Goal: Information Seeking & Learning: Learn about a topic

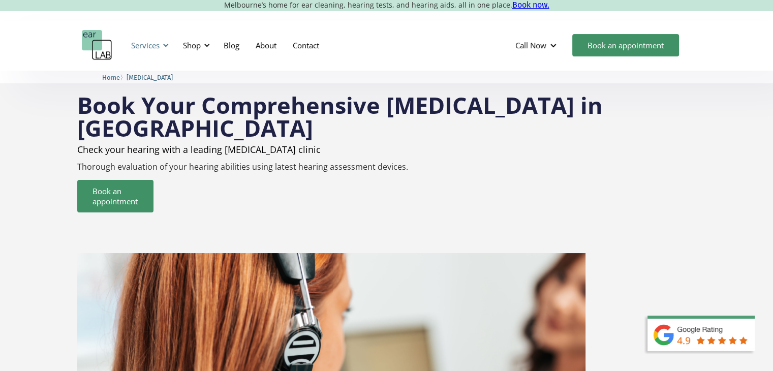
click at [160, 48] on div "Services" at bounding box center [148, 45] width 47 height 30
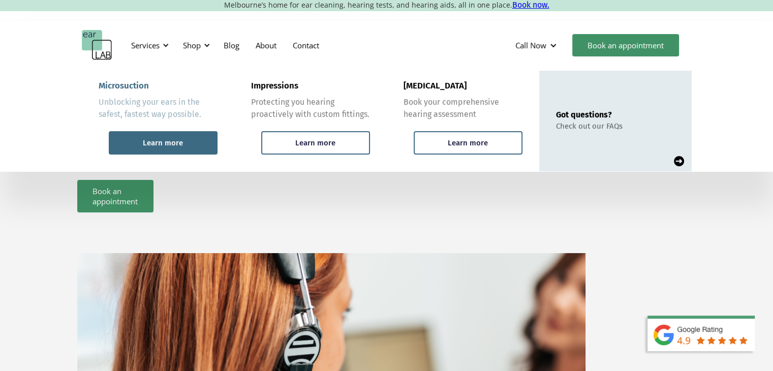
click at [174, 145] on div "Learn more" at bounding box center [163, 142] width 40 height 9
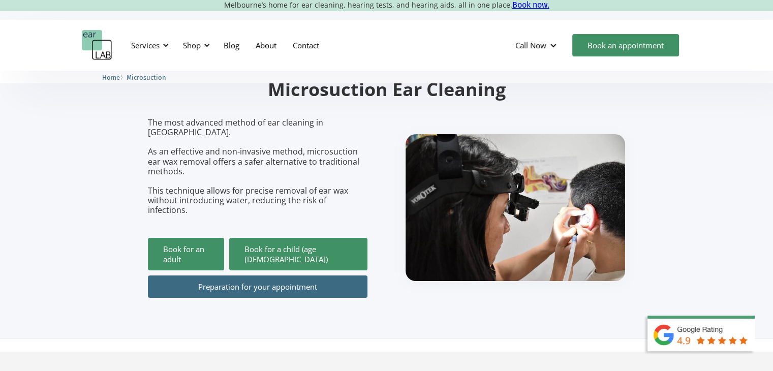
scroll to position [102, 0]
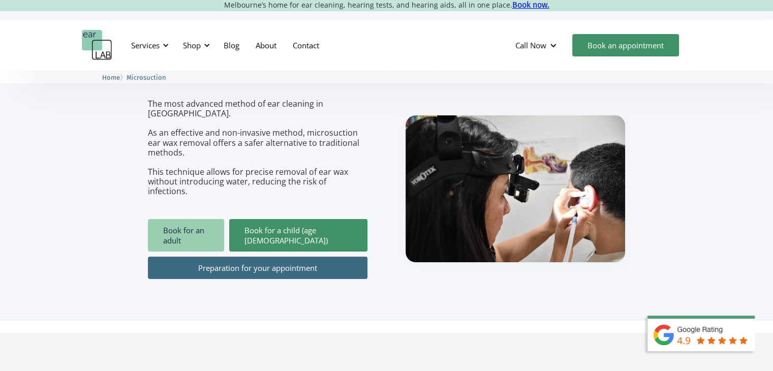
click at [202, 219] on link "Book for an adult" at bounding box center [186, 235] width 76 height 33
click at [168, 45] on div at bounding box center [165, 45] width 7 height 7
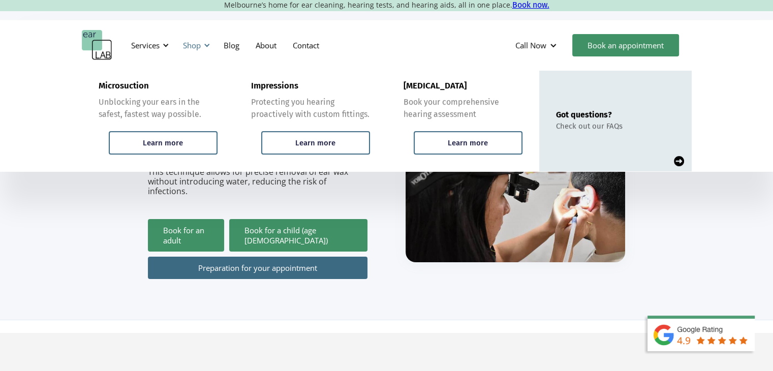
click at [204, 47] on div at bounding box center [206, 45] width 7 height 7
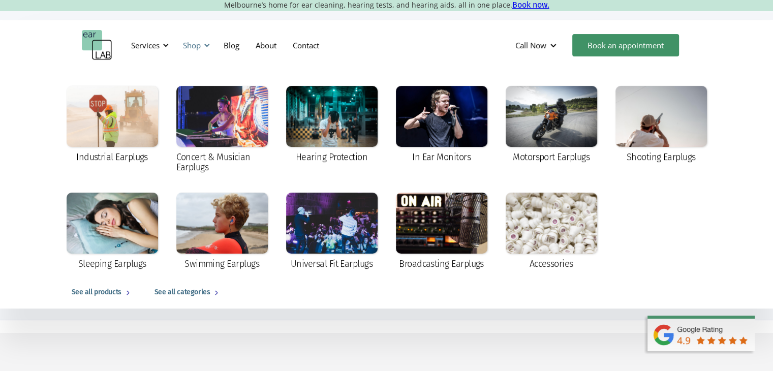
click at [204, 47] on div at bounding box center [206, 45] width 7 height 7
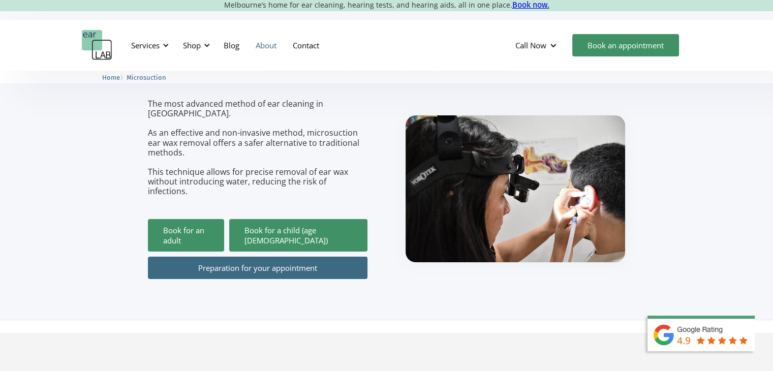
click at [264, 44] on link "About" at bounding box center [265, 44] width 37 height 29
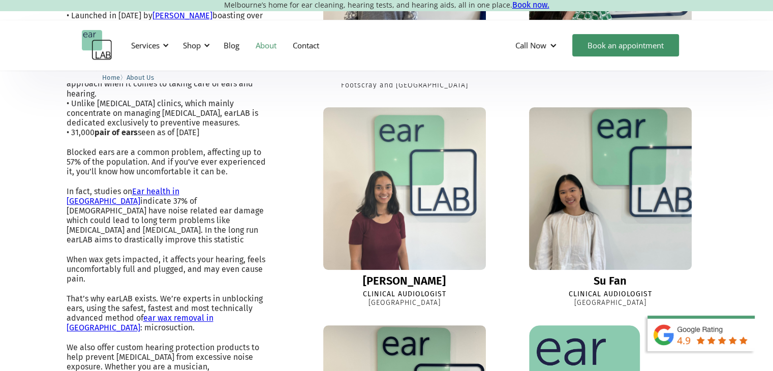
scroll to position [457, 0]
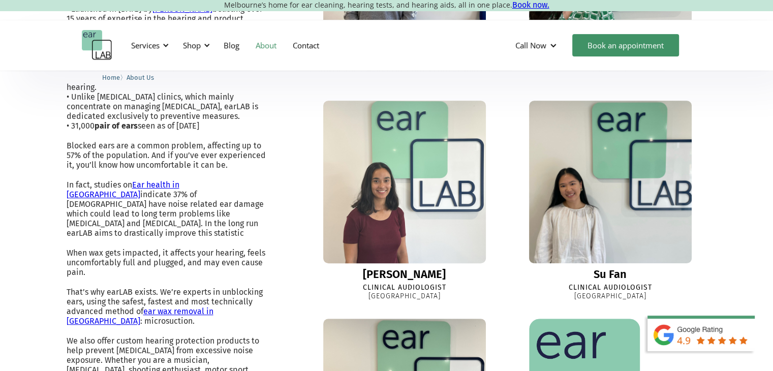
click at [400, 234] on img at bounding box center [404, 181] width 179 height 179
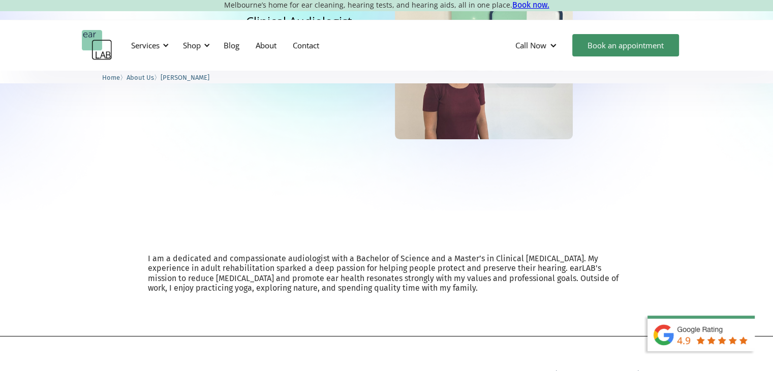
scroll to position [35, 0]
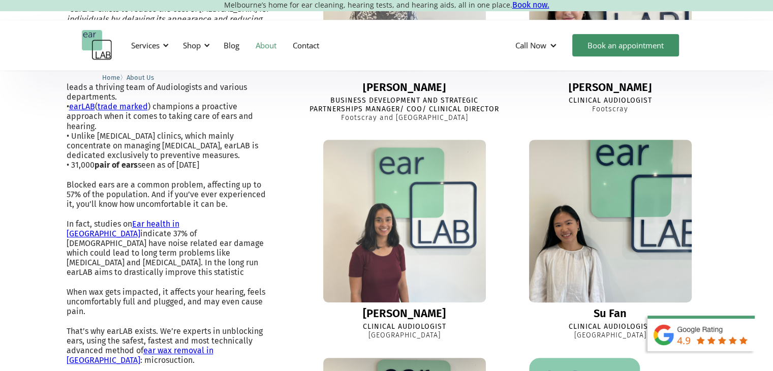
click at [594, 301] on img at bounding box center [610, 221] width 179 height 179
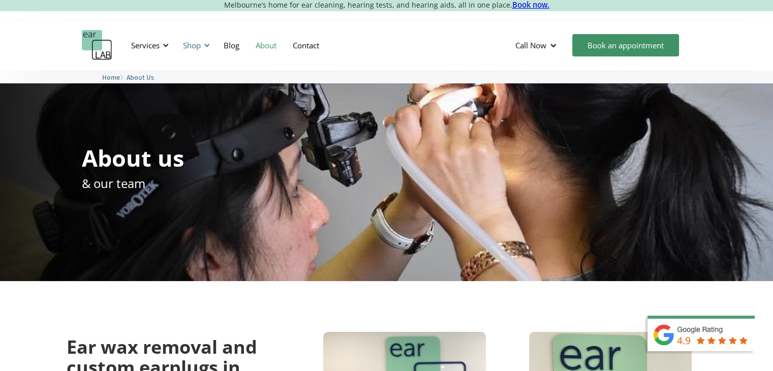
click at [204, 50] on div "Shop" at bounding box center [195, 45] width 36 height 30
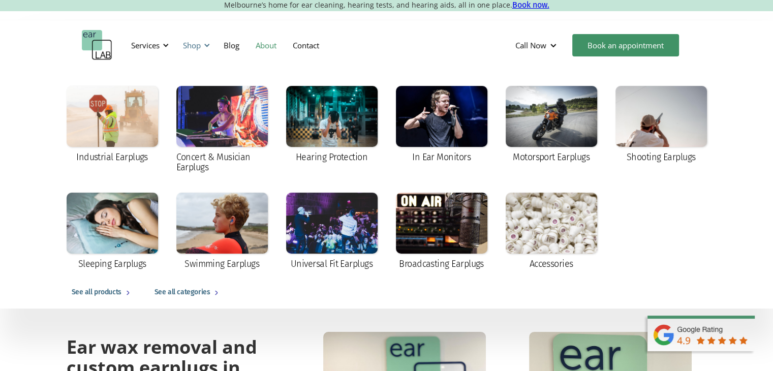
click at [204, 50] on div "Shop" at bounding box center [195, 45] width 36 height 30
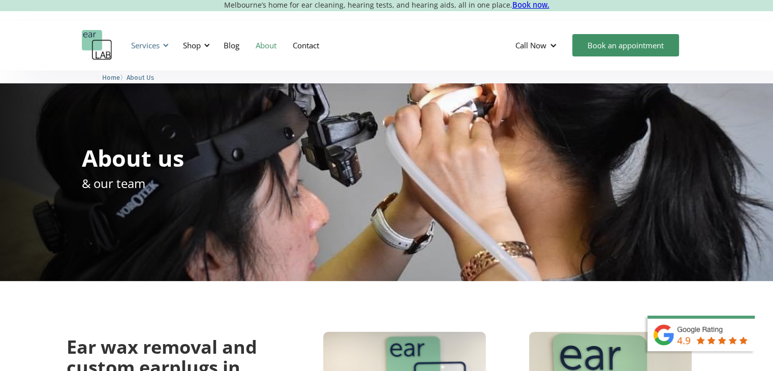
click at [167, 47] on div at bounding box center [165, 45] width 7 height 7
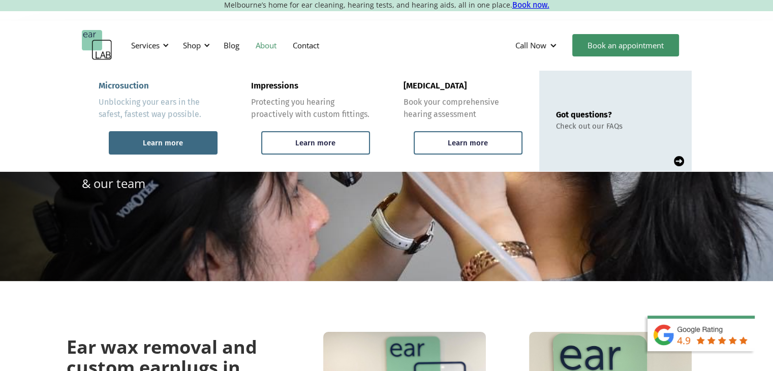
click at [182, 138] on div "Learn more" at bounding box center [163, 142] width 40 height 9
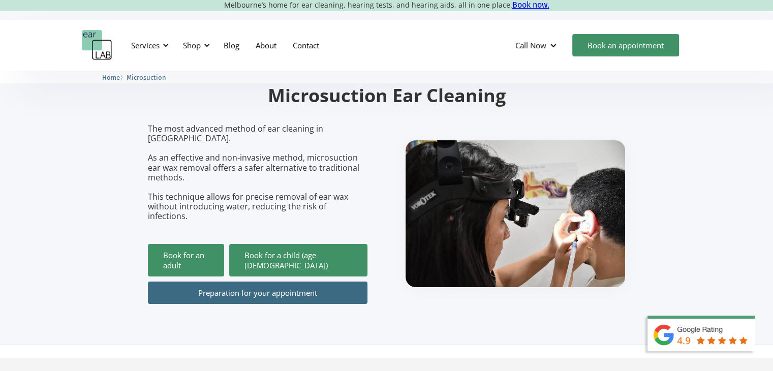
scroll to position [152, 0]
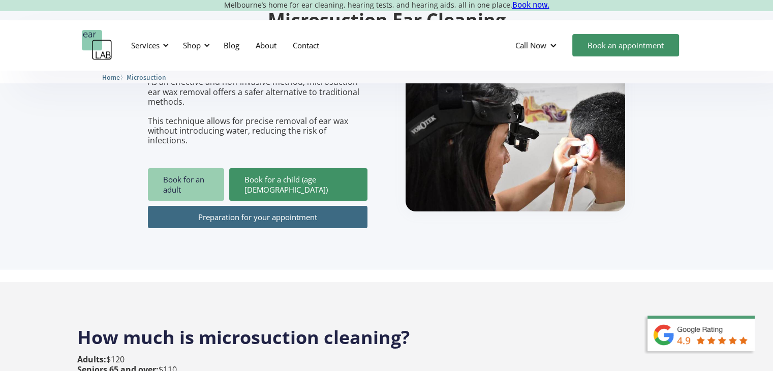
click at [200, 168] on link "Book for an adult" at bounding box center [186, 184] width 76 height 33
click at [273, 49] on link "About" at bounding box center [265, 44] width 37 height 29
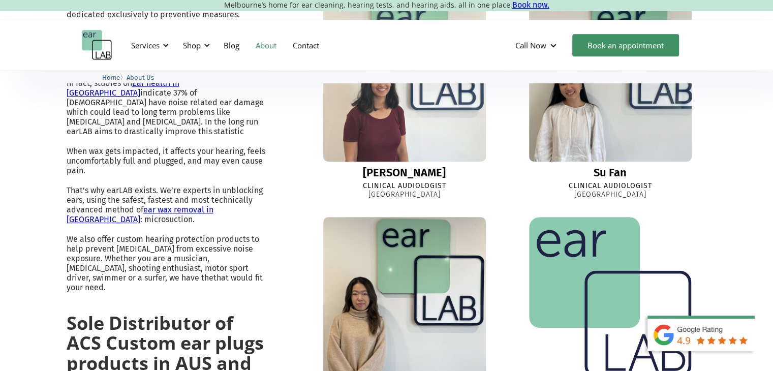
scroll to position [711, 0]
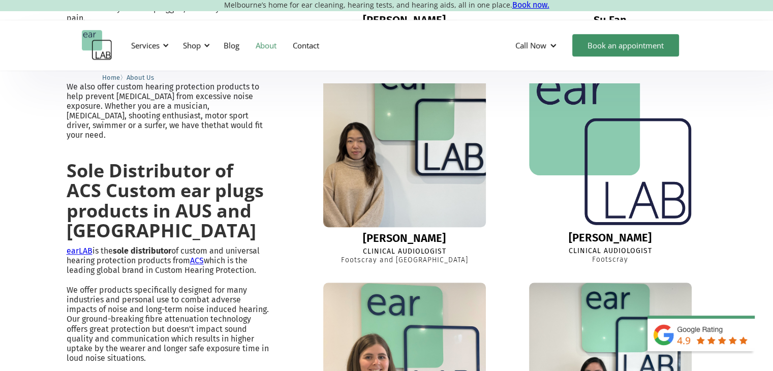
click at [425, 222] on img at bounding box center [404, 145] width 179 height 179
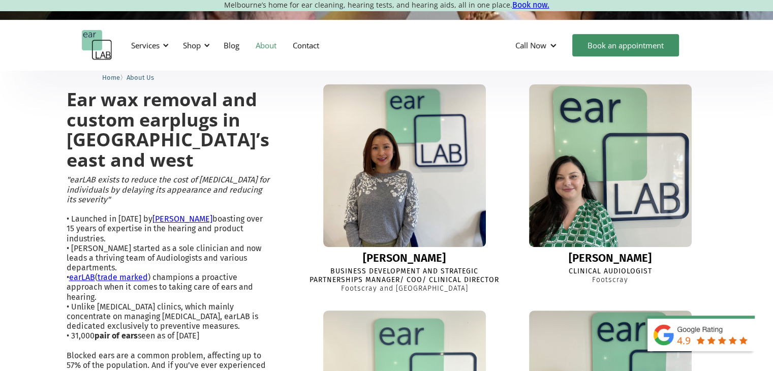
scroll to position [235, 0]
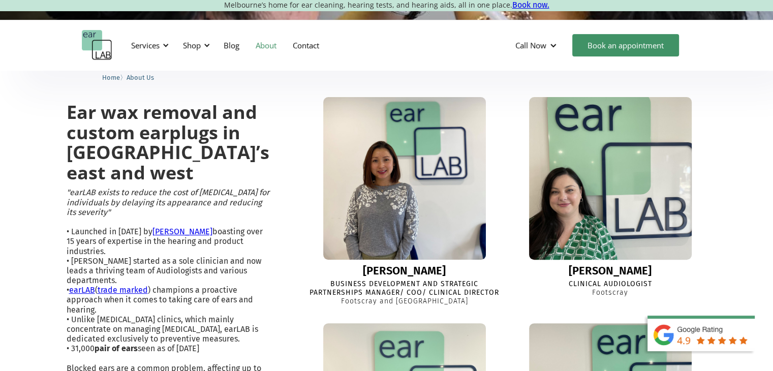
click at [608, 269] on div "[PERSON_NAME]" at bounding box center [609, 271] width 83 height 12
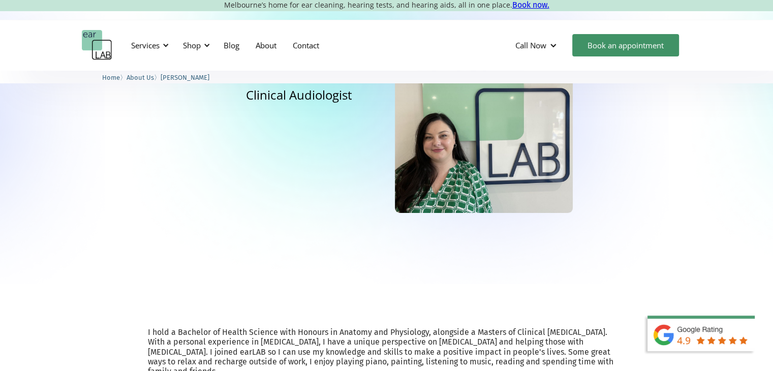
scroll to position [254, 0]
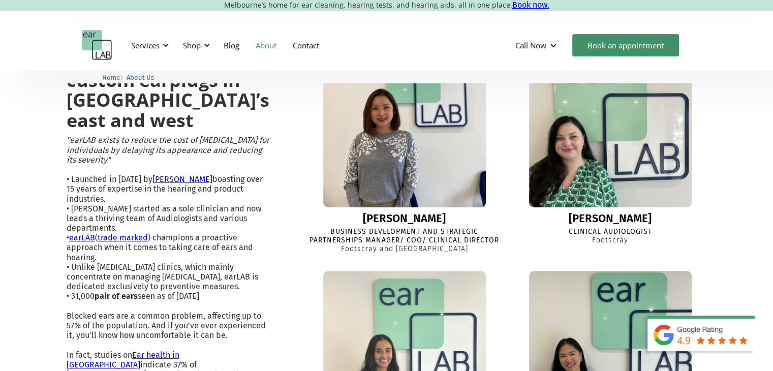
scroll to position [438, 0]
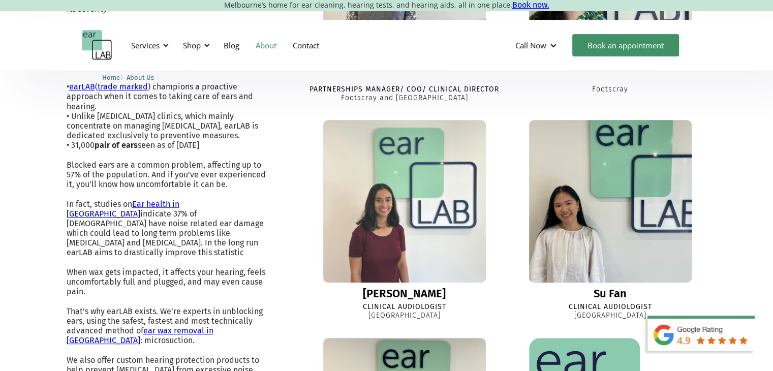
click at [586, 288] on link "Su Fan Clinical Audiologist Richmond" at bounding box center [610, 220] width 193 height 200
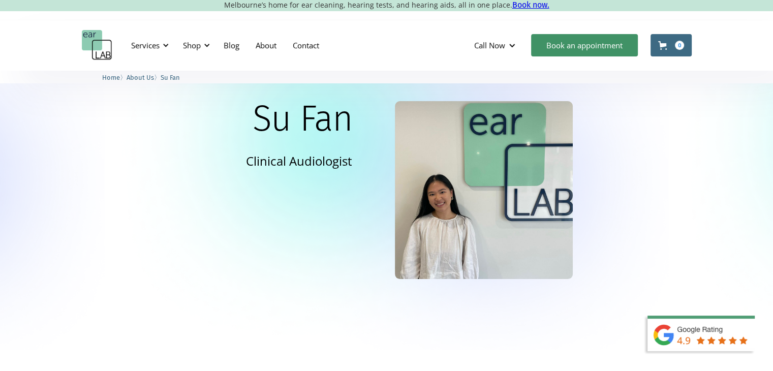
scroll to position [203, 0]
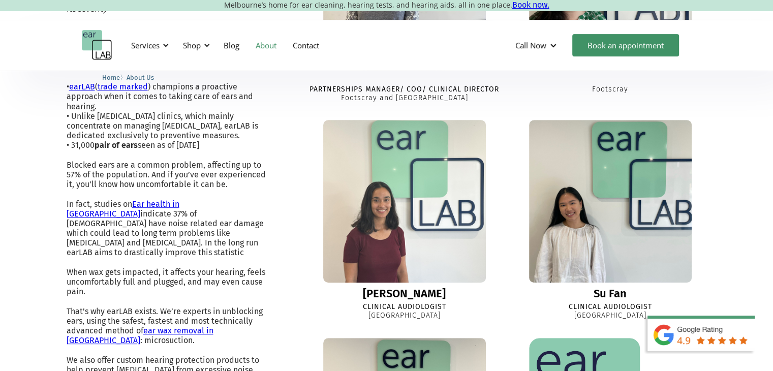
click at [402, 297] on div "[PERSON_NAME]" at bounding box center [404, 294] width 83 height 12
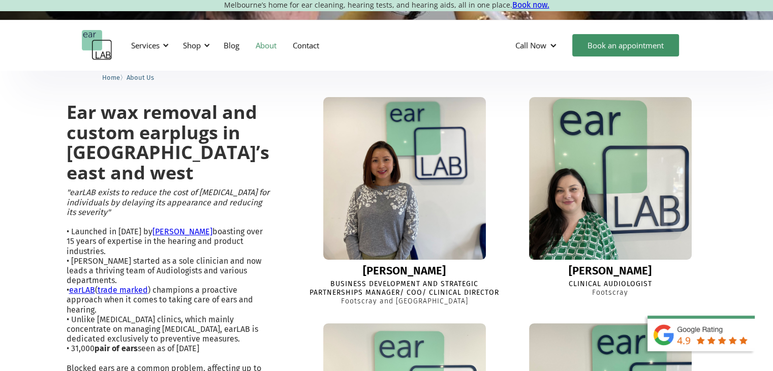
scroll to position [31, 0]
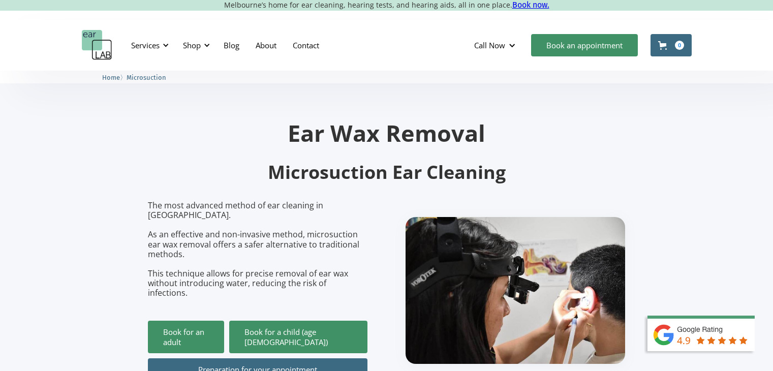
scroll to position [152, 0]
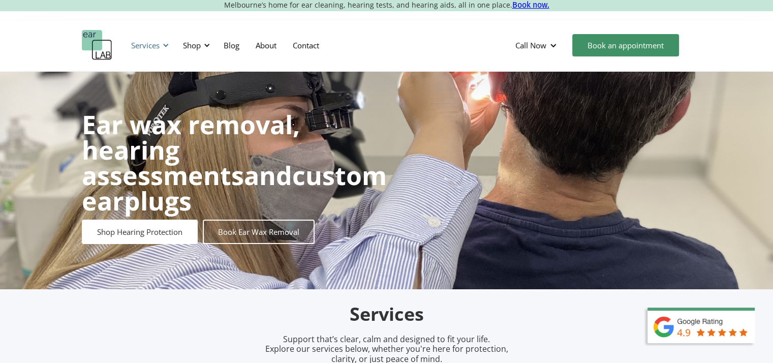
click at [139, 47] on div "Services" at bounding box center [145, 45] width 28 height 10
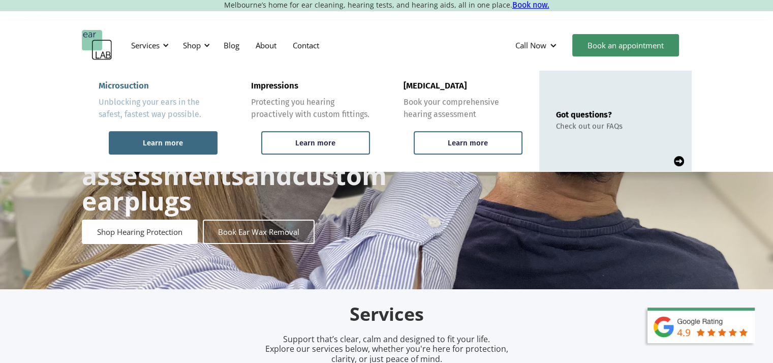
click at [168, 133] on div "Learn more" at bounding box center [163, 142] width 109 height 23
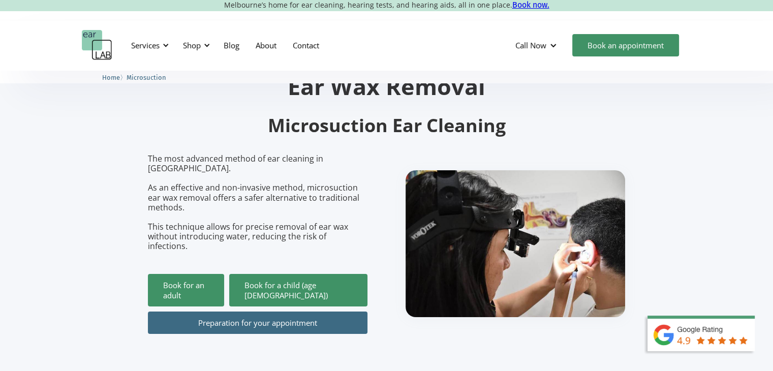
scroll to position [102, 0]
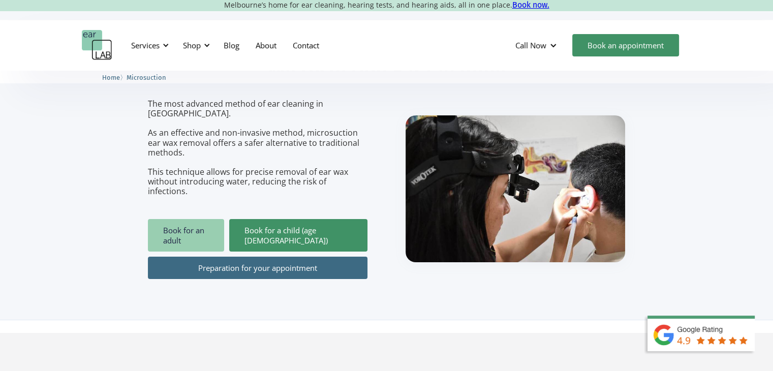
click at [194, 219] on link "Book for an adult" at bounding box center [186, 235] width 76 height 33
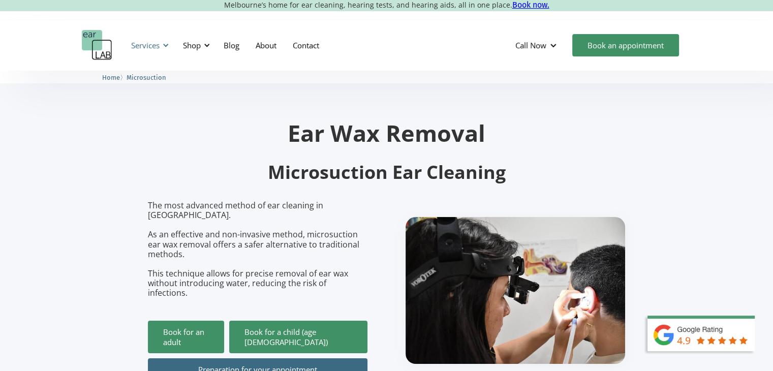
click at [143, 44] on div "Services" at bounding box center [145, 45] width 28 height 10
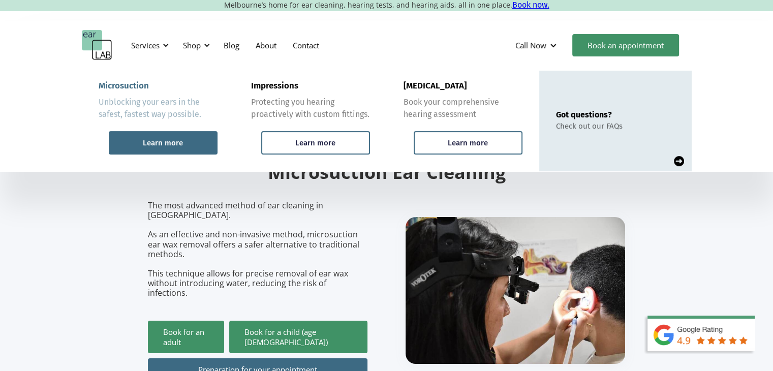
click at [198, 138] on div "Learn more" at bounding box center [163, 142] width 109 height 23
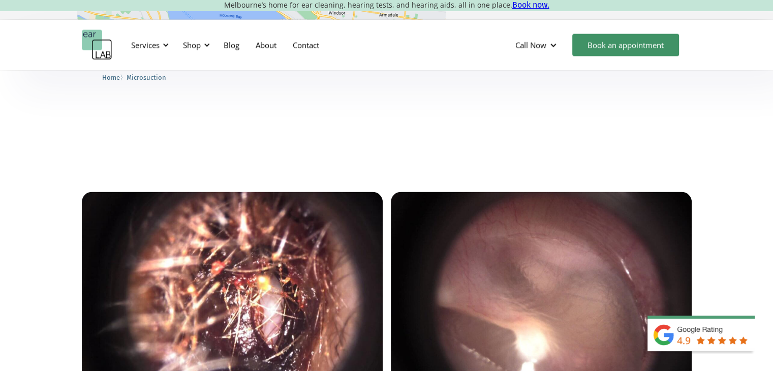
scroll to position [2134, 0]
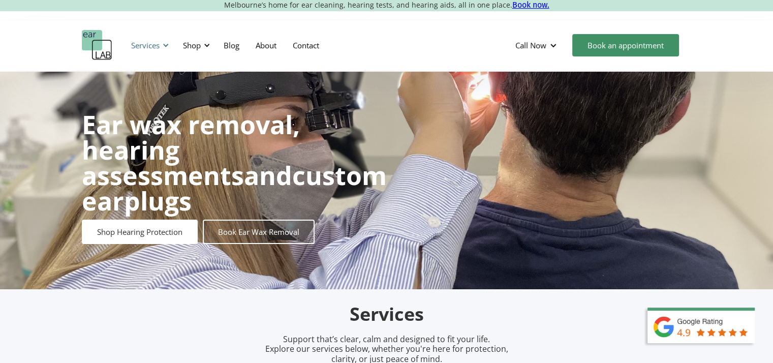
click at [157, 43] on div "Services" at bounding box center [145, 45] width 28 height 10
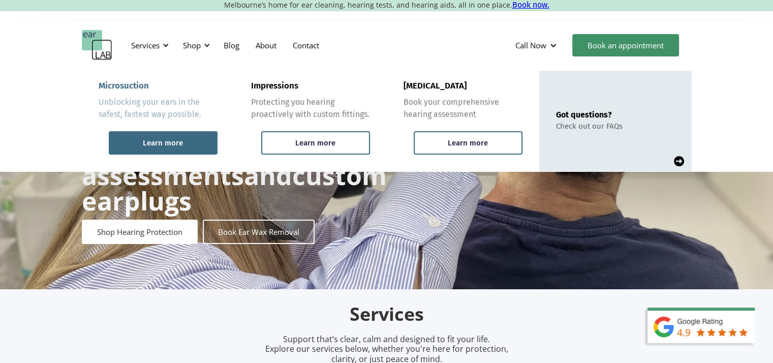
click at [174, 132] on div "Learn more" at bounding box center [163, 142] width 109 height 23
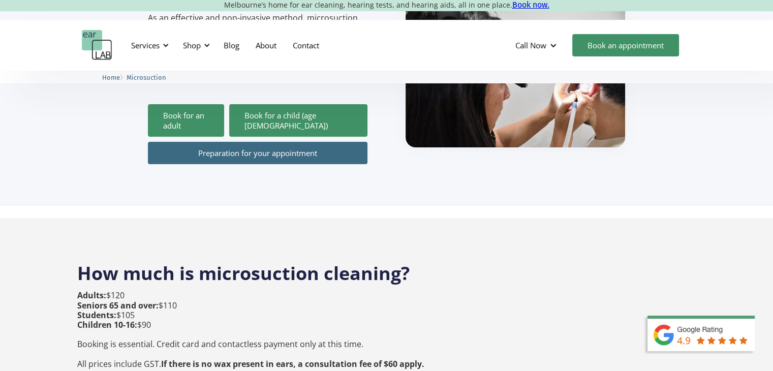
scroll to position [102, 0]
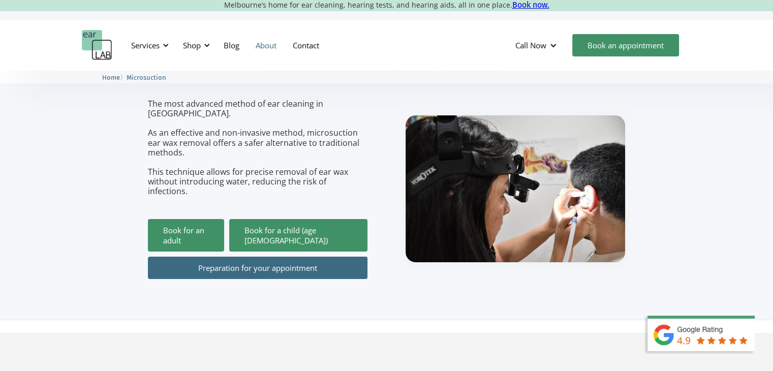
click at [266, 49] on link "About" at bounding box center [265, 44] width 37 height 29
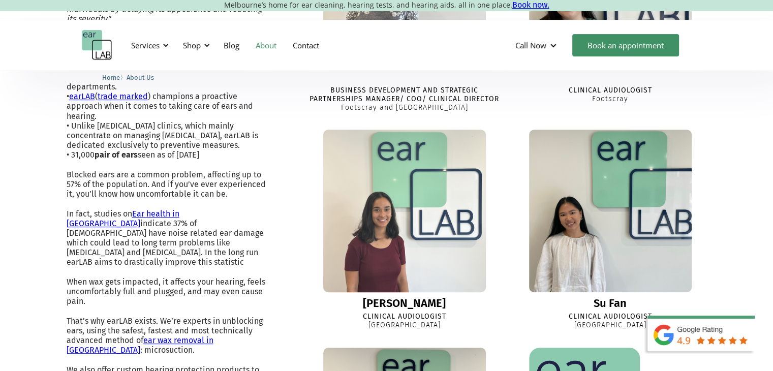
scroll to position [457, 0]
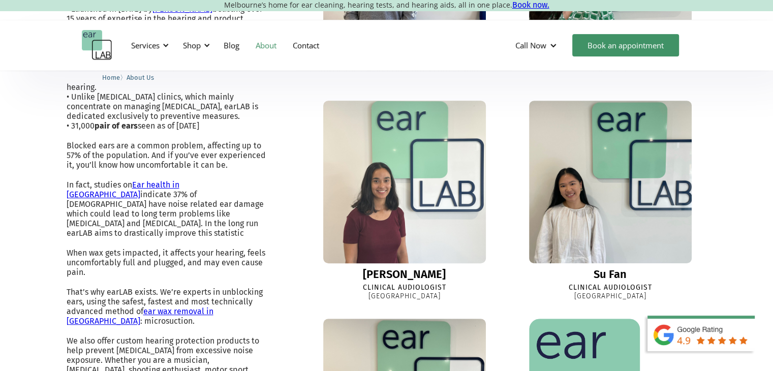
click at [415, 265] on link "[PERSON_NAME] Clinical Audiologist [GEOGRAPHIC_DATA]" at bounding box center [404, 201] width 193 height 200
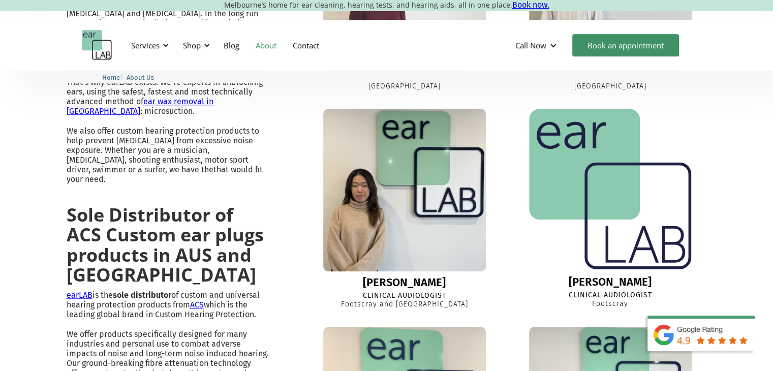
scroll to position [672, 0]
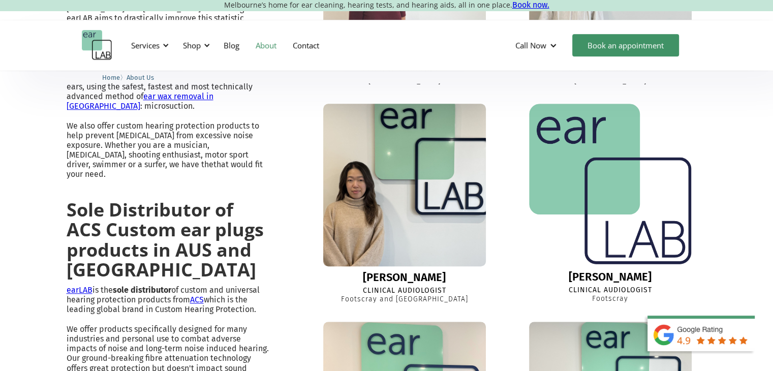
click at [387, 273] on div "Sharon" at bounding box center [404, 277] width 83 height 12
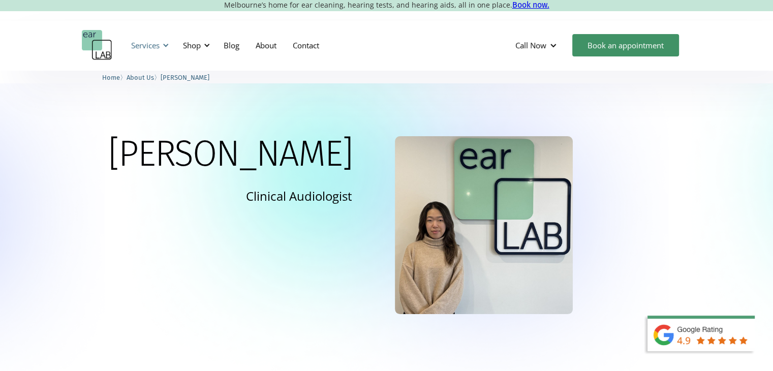
click at [152, 45] on div "Services" at bounding box center [145, 45] width 28 height 10
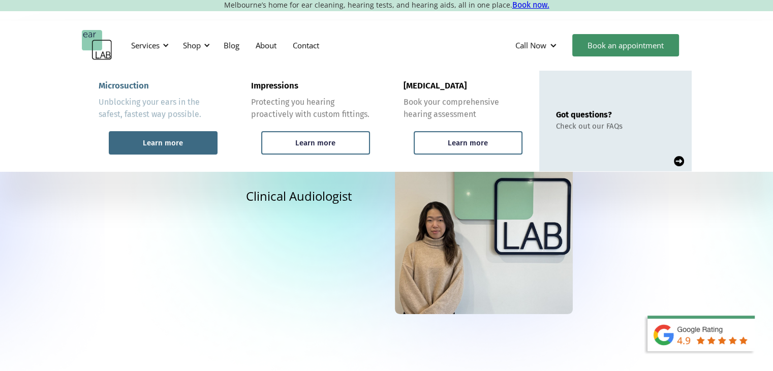
click at [194, 136] on div "Learn more" at bounding box center [163, 142] width 109 height 23
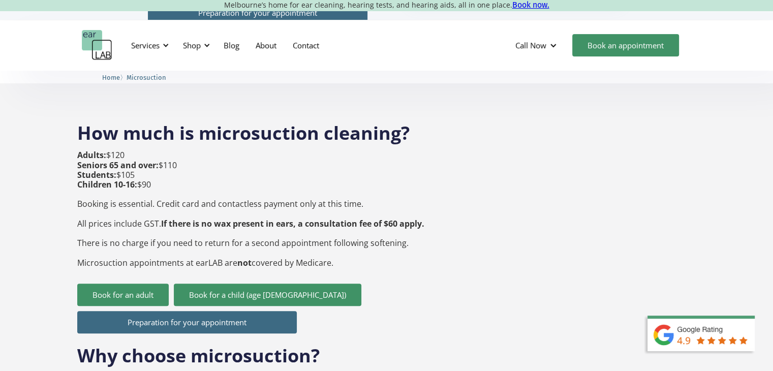
scroll to position [356, 0]
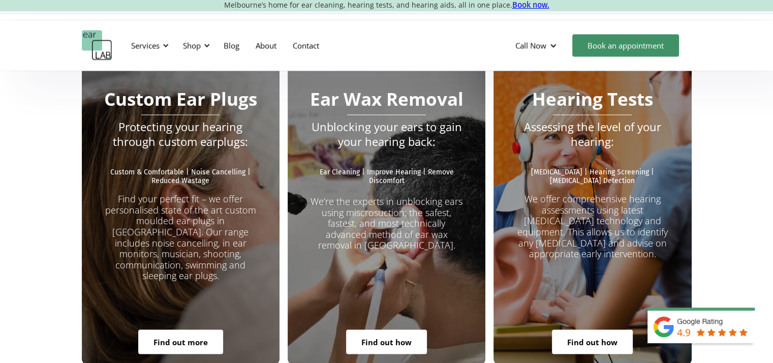
scroll to position [1829, 0]
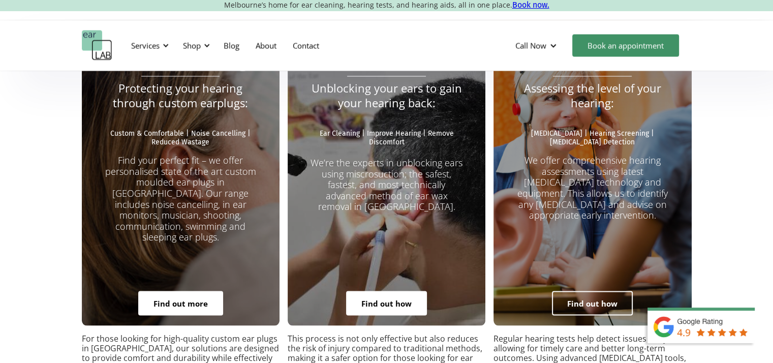
click at [596, 291] on link "Find out how" at bounding box center [592, 303] width 81 height 24
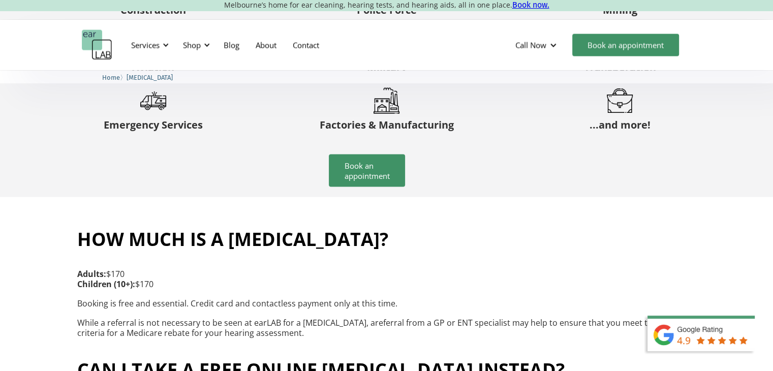
scroll to position [2032, 0]
